Goal: Transaction & Acquisition: Purchase product/service

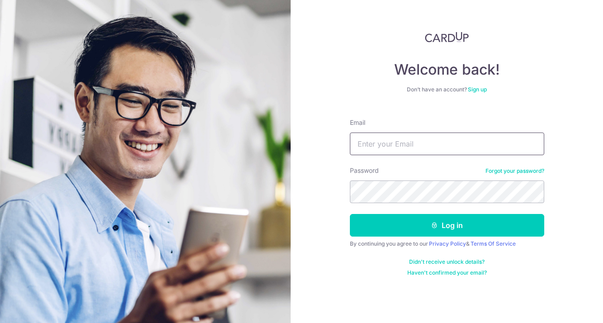
click at [431, 145] on input "Email" at bounding box center [447, 143] width 194 height 23
type input "[EMAIL_ADDRESS][DOMAIN_NAME]"
click at [350, 214] on button "Log in" at bounding box center [447, 225] width 194 height 23
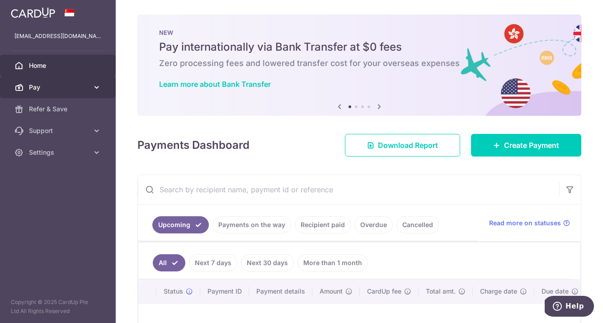
click at [62, 91] on span "Pay" at bounding box center [59, 87] width 60 height 9
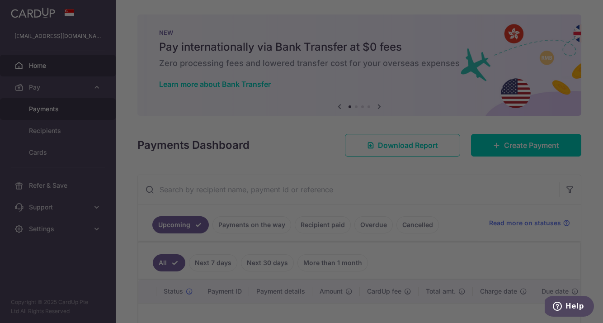
click at [59, 109] on div at bounding box center [304, 163] width 609 height 326
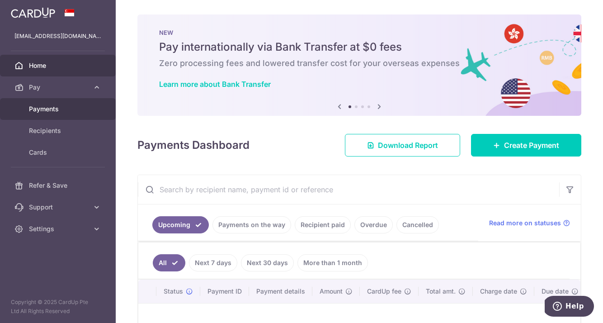
click at [88, 108] on span "Payments" at bounding box center [59, 108] width 60 height 9
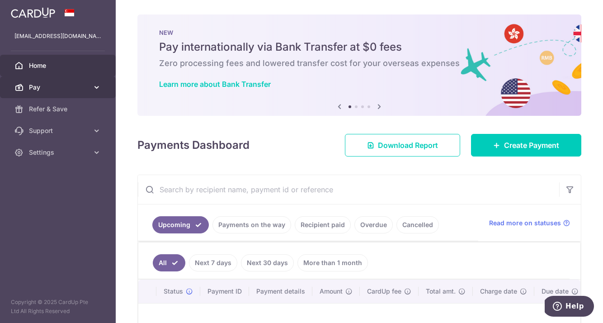
click at [88, 89] on span "Pay" at bounding box center [59, 87] width 60 height 9
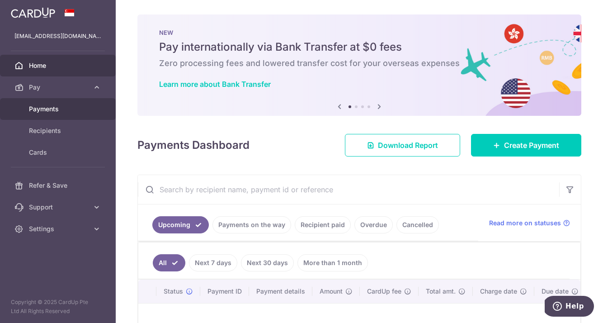
click at [89, 109] on link "Payments" at bounding box center [58, 109] width 116 height 22
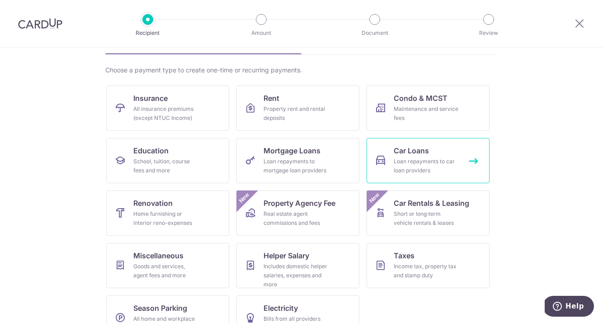
scroll to position [82, 0]
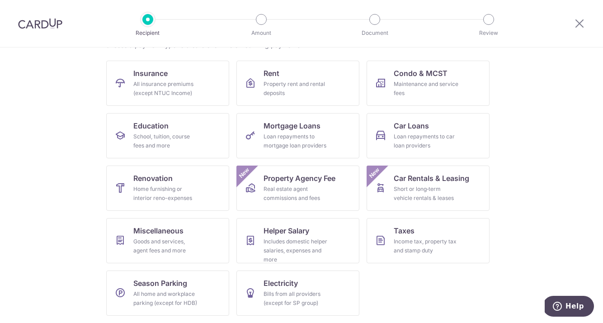
click at [452, 265] on ul "Insurance All insurance premiums (except NTUC Income) Rent Property rent and re…" at bounding box center [301, 192] width 390 height 262
click at [435, 247] on div "Income tax, property tax and stamp duty" at bounding box center [426, 246] width 65 height 18
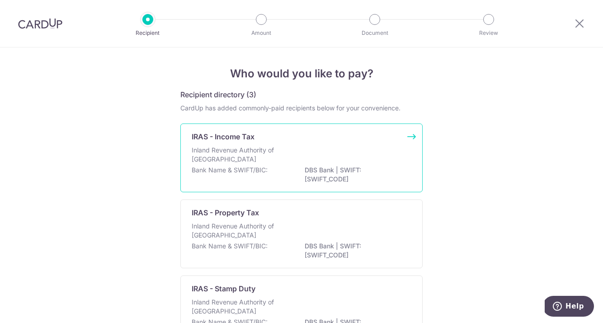
click at [277, 152] on p "Inland Revenue Authority of [GEOGRAPHIC_DATA]" at bounding box center [240, 154] width 96 height 18
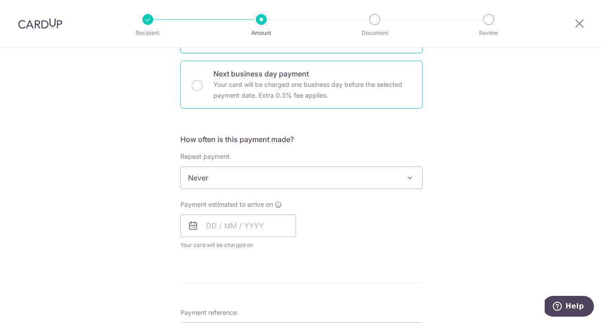
scroll to position [291, 0]
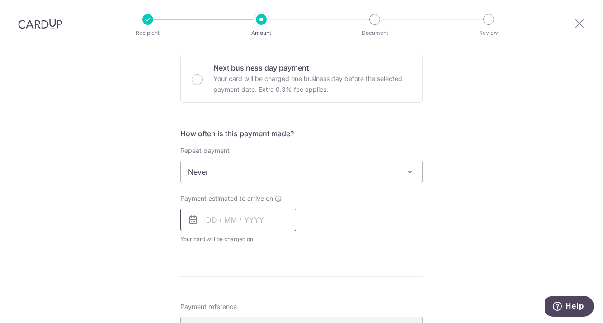
click at [260, 224] on input "text" at bounding box center [238, 219] width 116 height 23
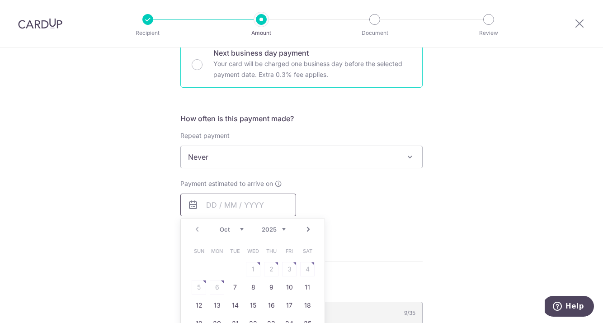
scroll to position [0, 0]
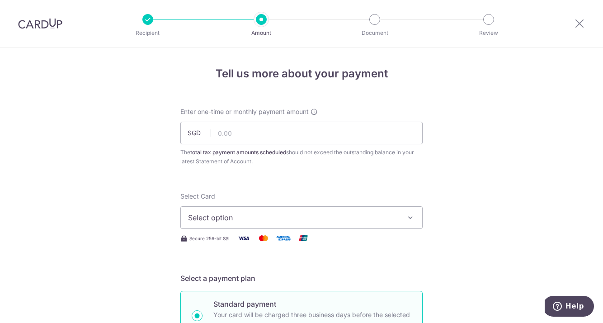
click at [49, 27] on img at bounding box center [40, 23] width 44 height 11
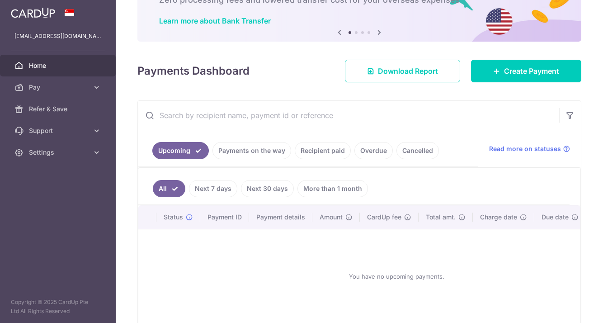
scroll to position [87, 0]
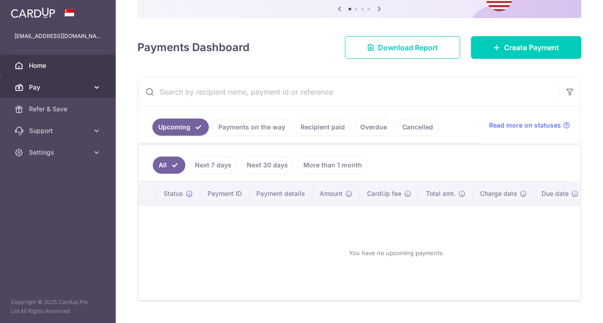
click at [70, 83] on span "Pay" at bounding box center [59, 87] width 60 height 9
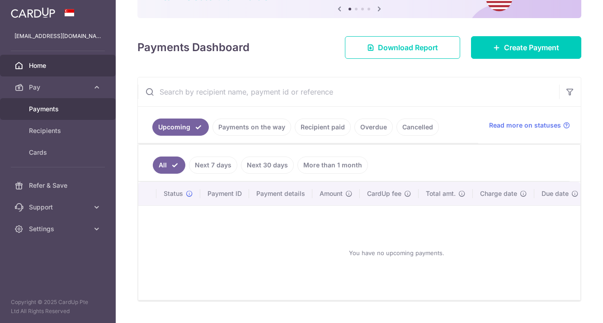
click at [78, 107] on span "Payments" at bounding box center [59, 108] width 60 height 9
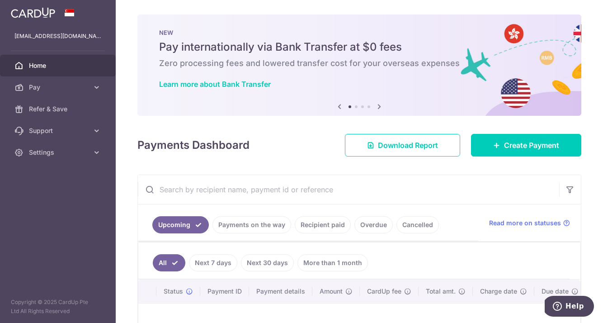
click at [298, 227] on link "Recipient paid" at bounding box center [323, 224] width 56 height 17
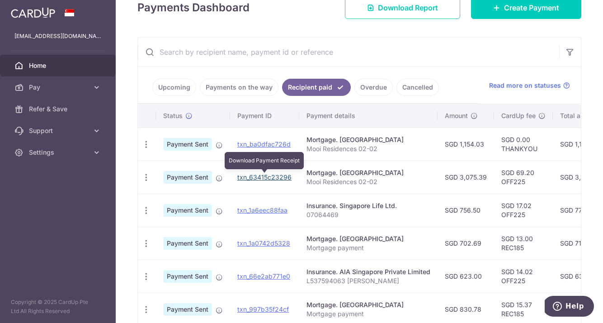
scroll to position [152, 0]
